Goal: Navigation & Orientation: Find specific page/section

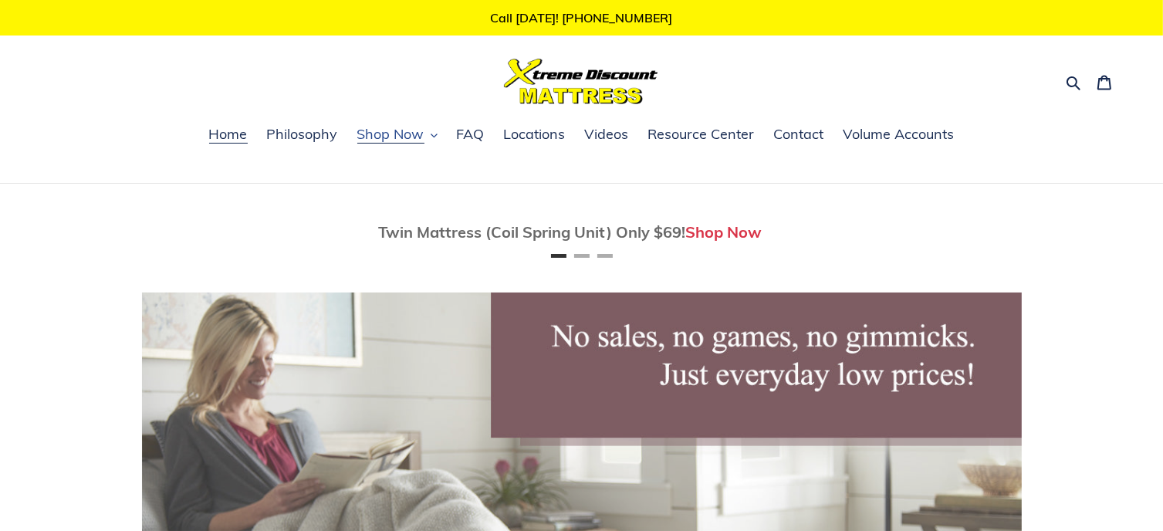
click at [395, 137] on span "Shop Now" at bounding box center [390, 134] width 67 height 19
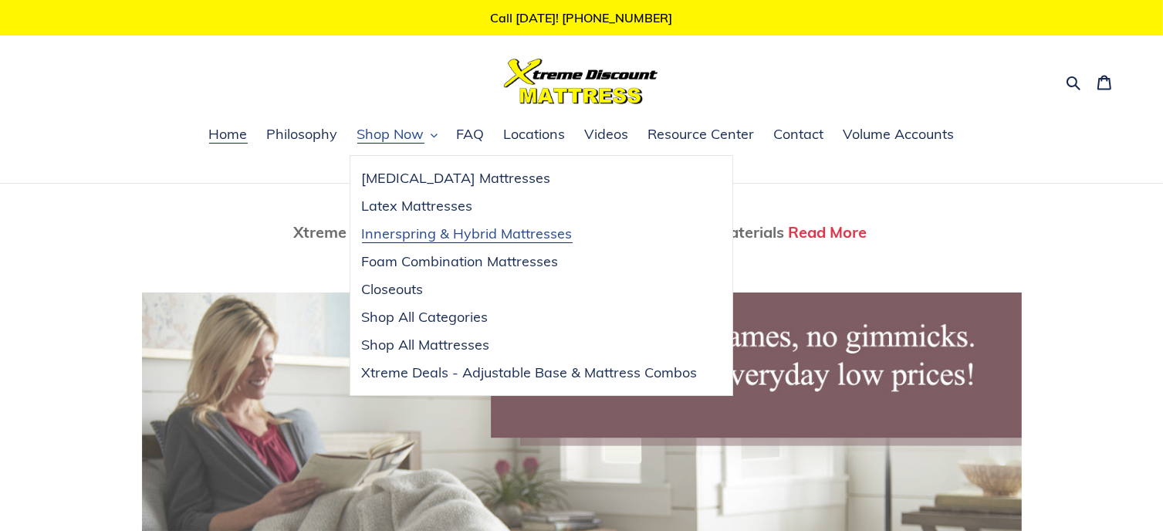
scroll to position [0, 1760]
click at [399, 314] on span "Shop All Categories" at bounding box center [425, 317] width 127 height 19
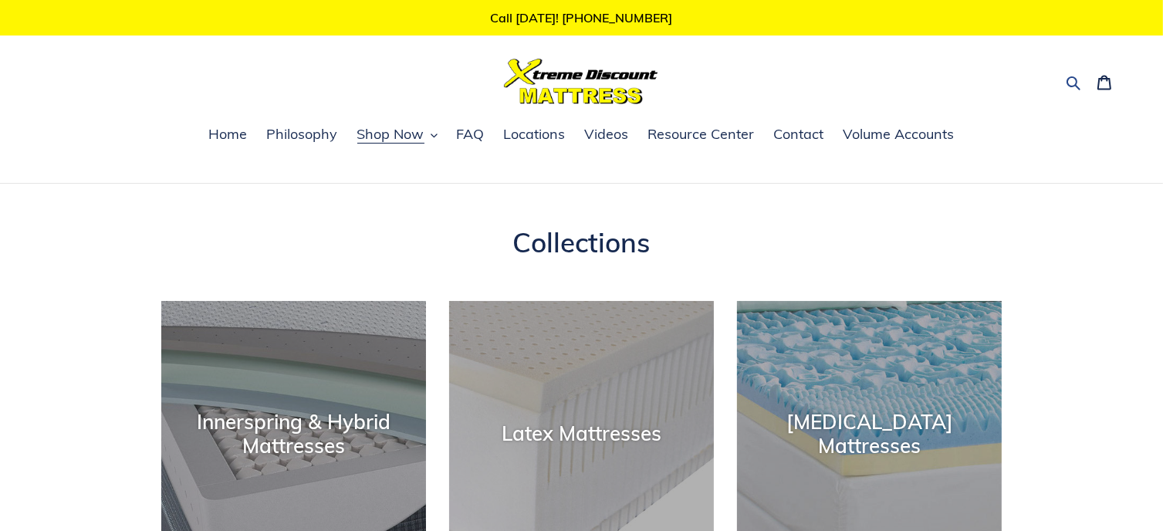
click at [1071, 79] on icon "button" at bounding box center [1073, 82] width 15 height 15
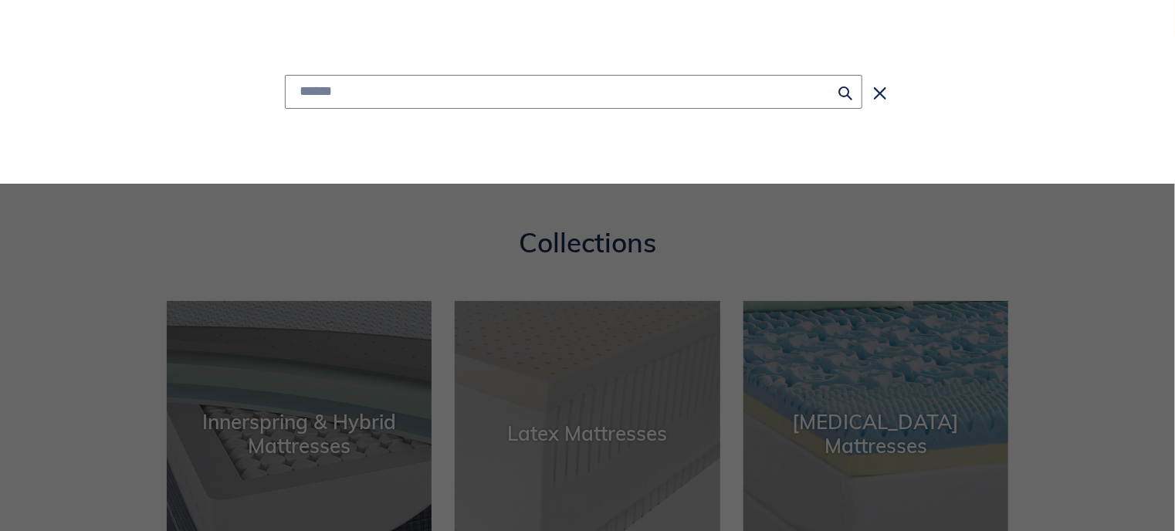
click at [586, 98] on input "Search" at bounding box center [573, 92] width 577 height 34
type input "**********"
click at [286, 109] on button "Search for “box spring”" at bounding box center [574, 130] width 576 height 42
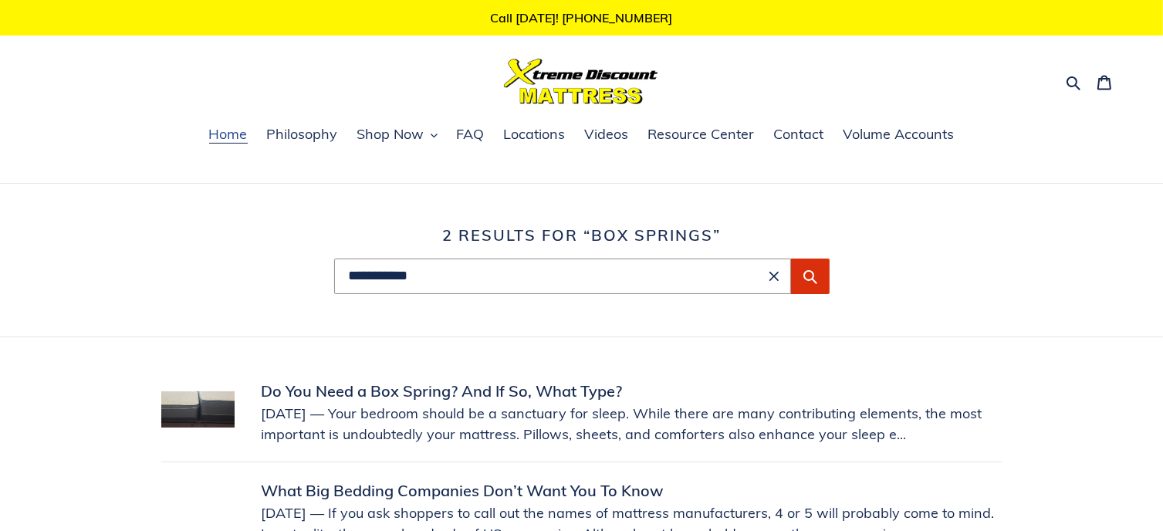
click at [236, 135] on span "Home" at bounding box center [228, 134] width 39 height 19
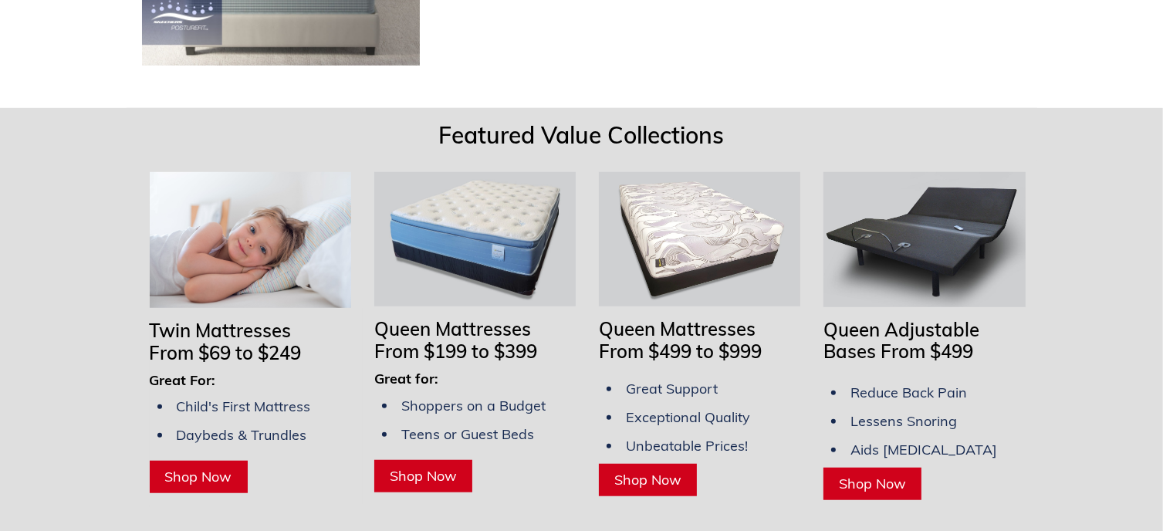
scroll to position [1158, 0]
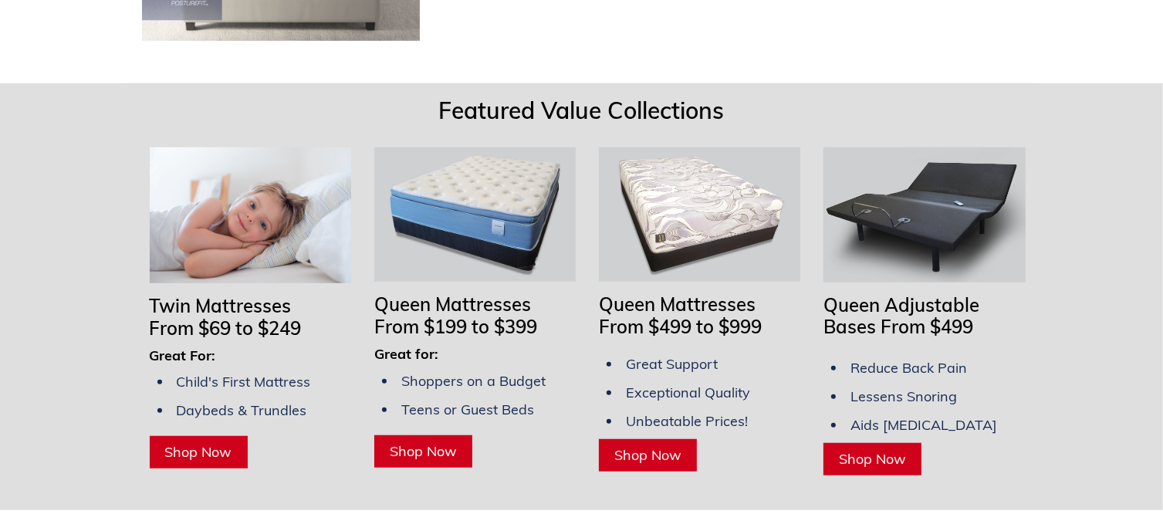
click at [871, 450] on span "Shop Now" at bounding box center [872, 459] width 67 height 18
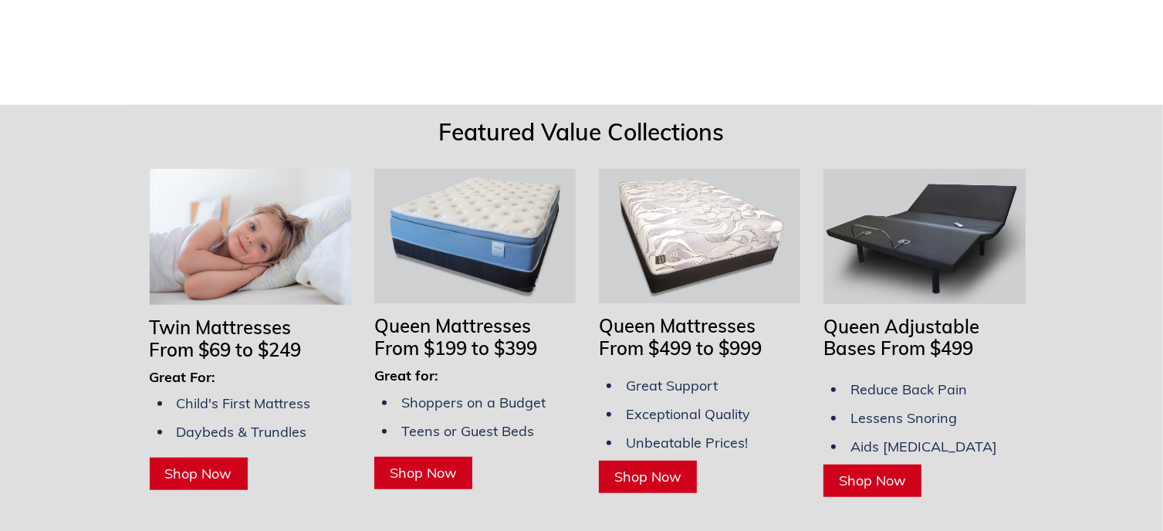
scroll to position [1158, 0]
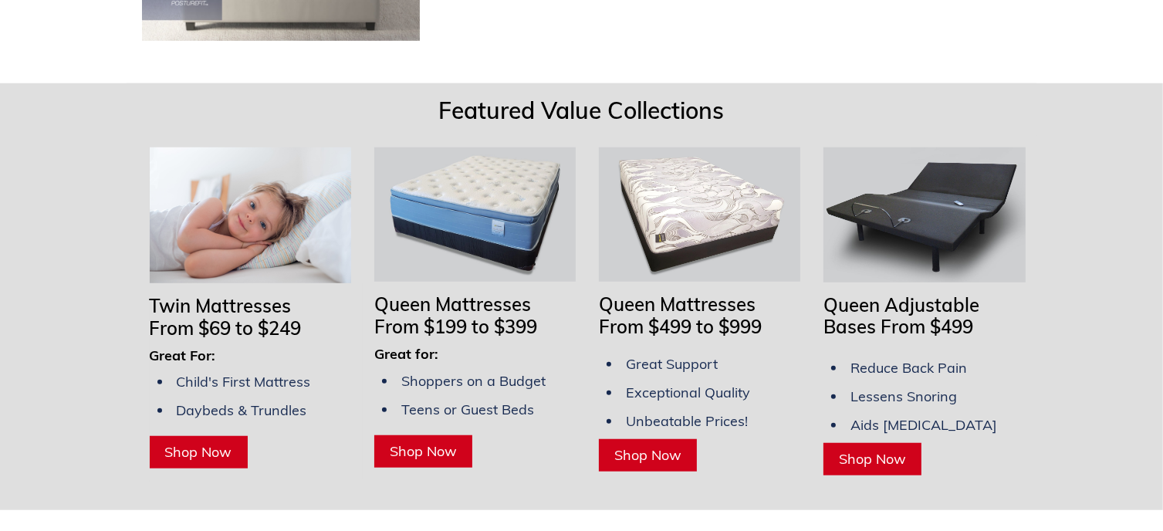
click at [655, 446] on span "Shop Now" at bounding box center [647, 455] width 67 height 18
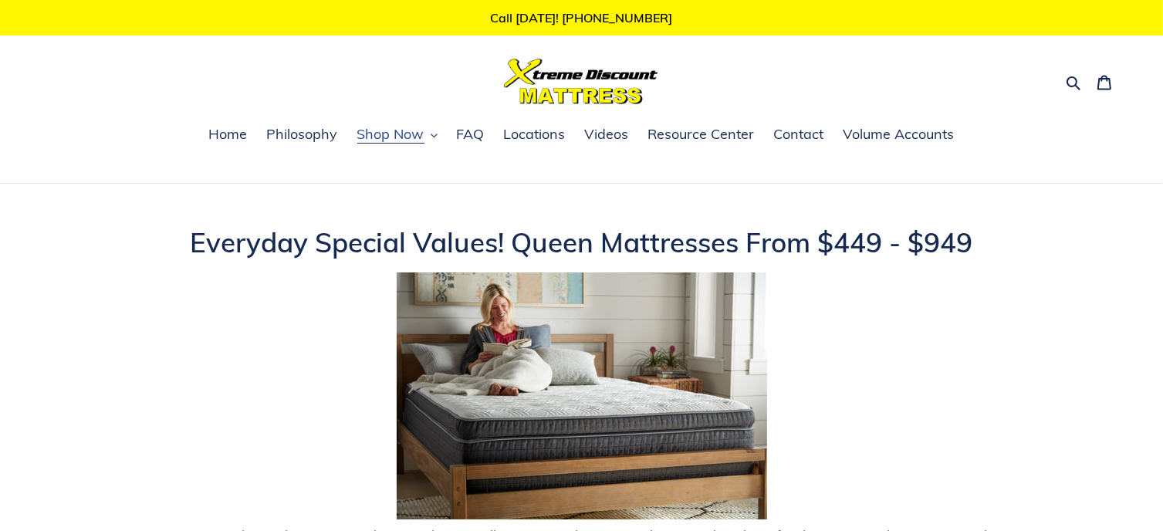
click at [435, 135] on icon "button" at bounding box center [434, 135] width 7 height 7
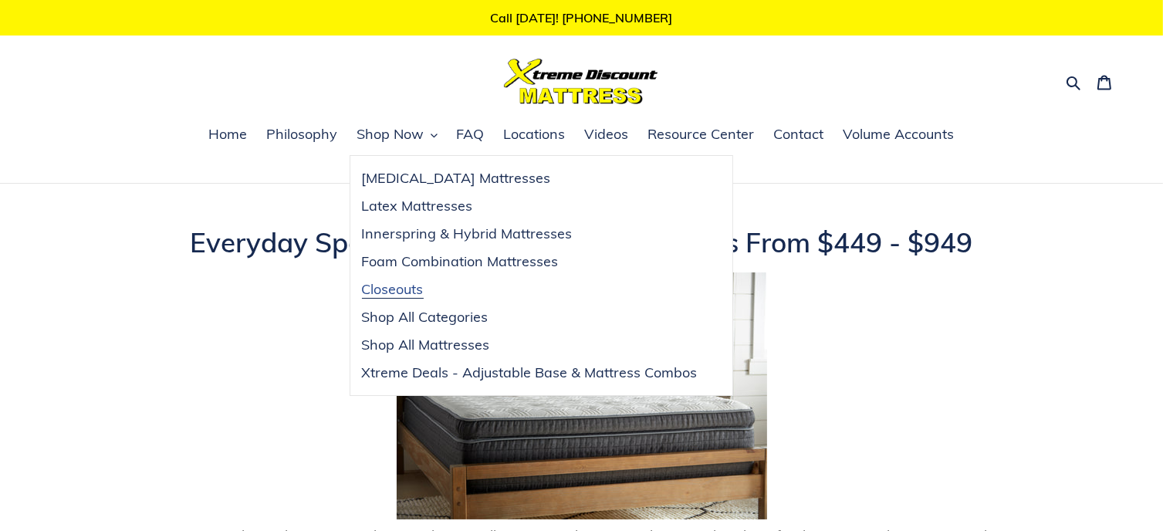
click at [401, 289] on span "Closeouts" at bounding box center [393, 289] width 62 height 19
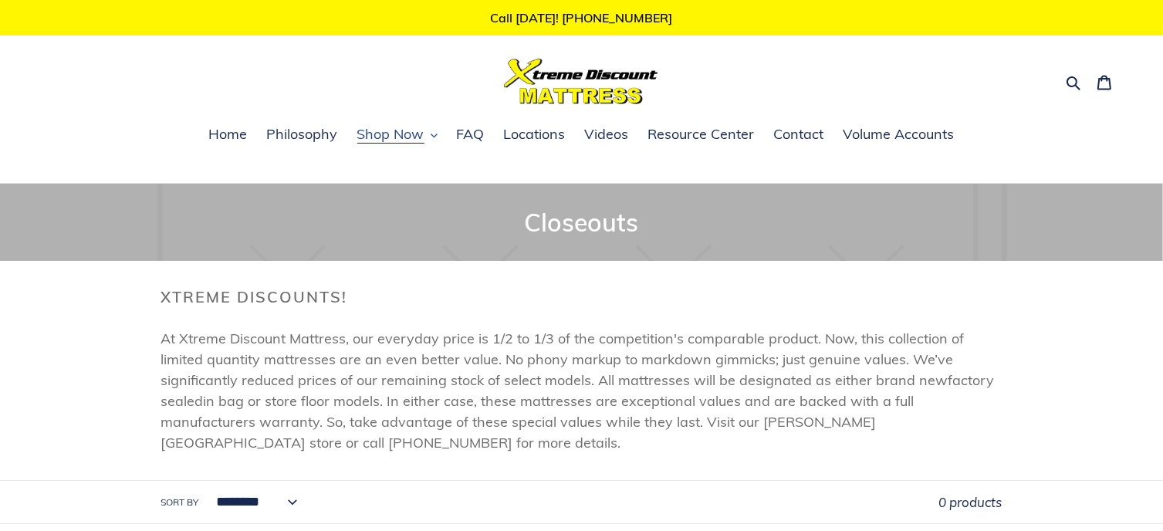
click at [432, 131] on button "Shop Now" at bounding box center [398, 135] width 96 height 23
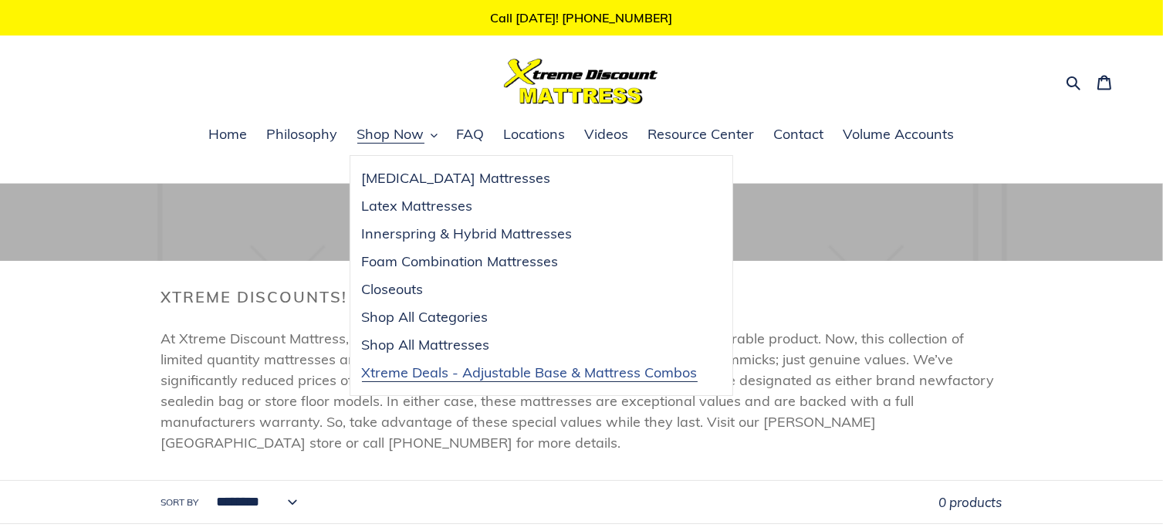
click at [549, 377] on span "Xtreme Deals - Adjustable Base & Mattress Combos" at bounding box center [530, 373] width 336 height 19
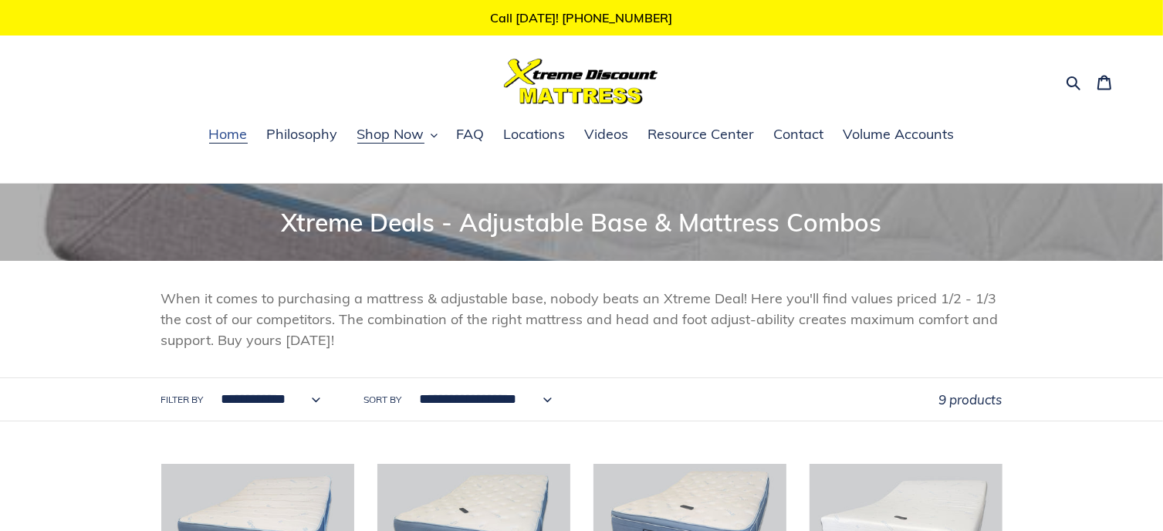
click at [239, 134] on span "Home" at bounding box center [228, 134] width 39 height 19
